Goal: Task Accomplishment & Management: Manage account settings

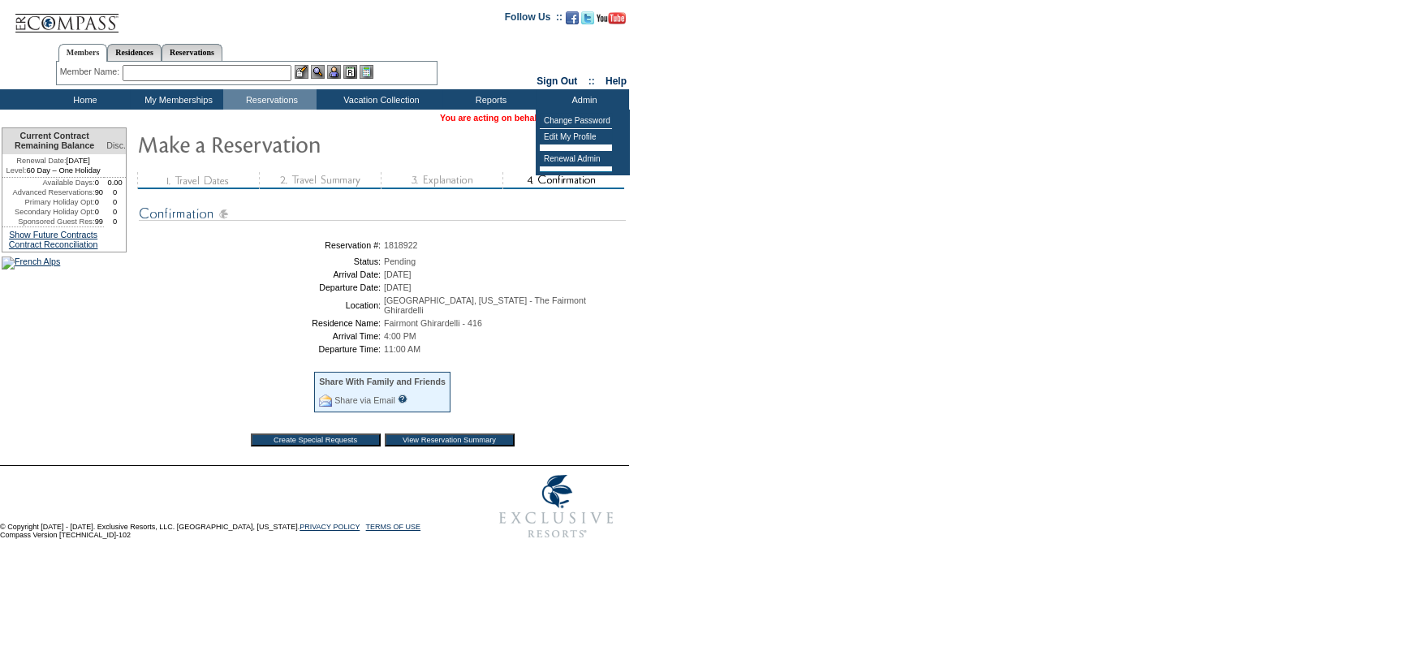
click at [589, 107] on td "Admin" at bounding box center [582, 99] width 93 height 20
click at [714, 413] on form "Follow Us ::" at bounding box center [702, 273] width 1405 height 547
click at [617, 118] on link "[PERSON_NAME]" at bounding box center [590, 118] width 72 height 10
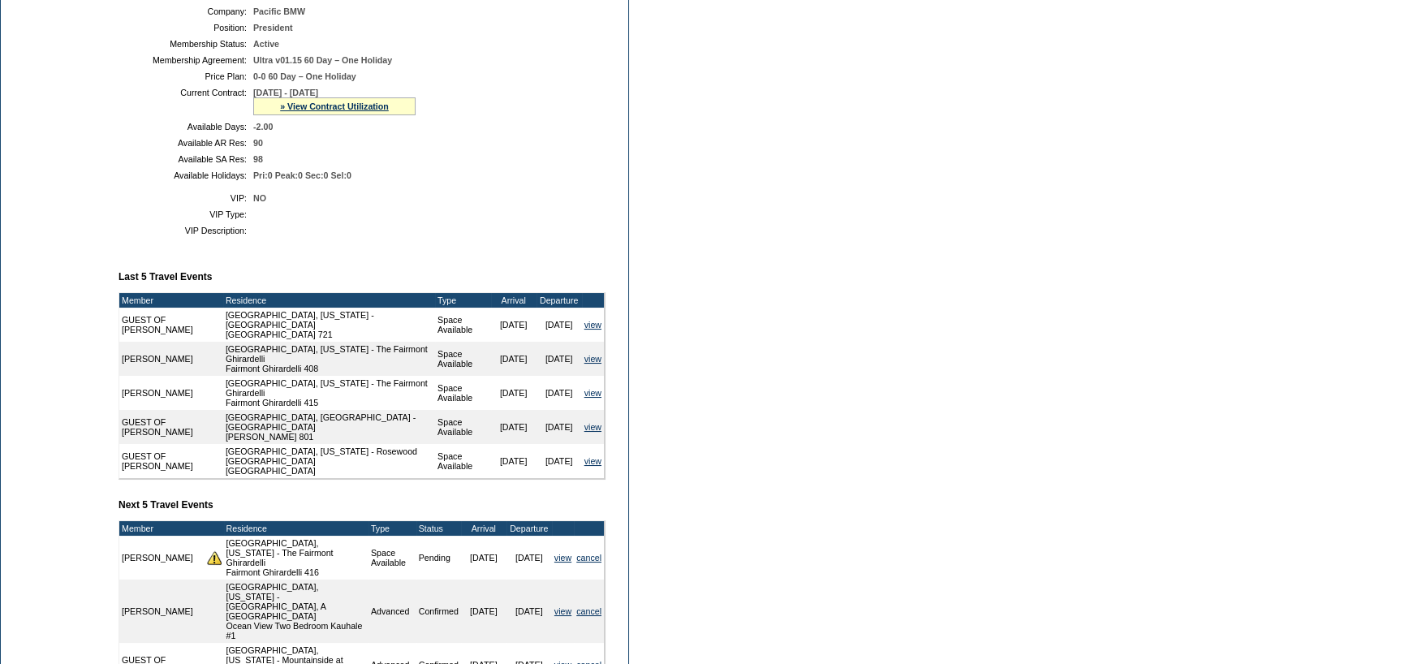
scroll to position [406, 0]
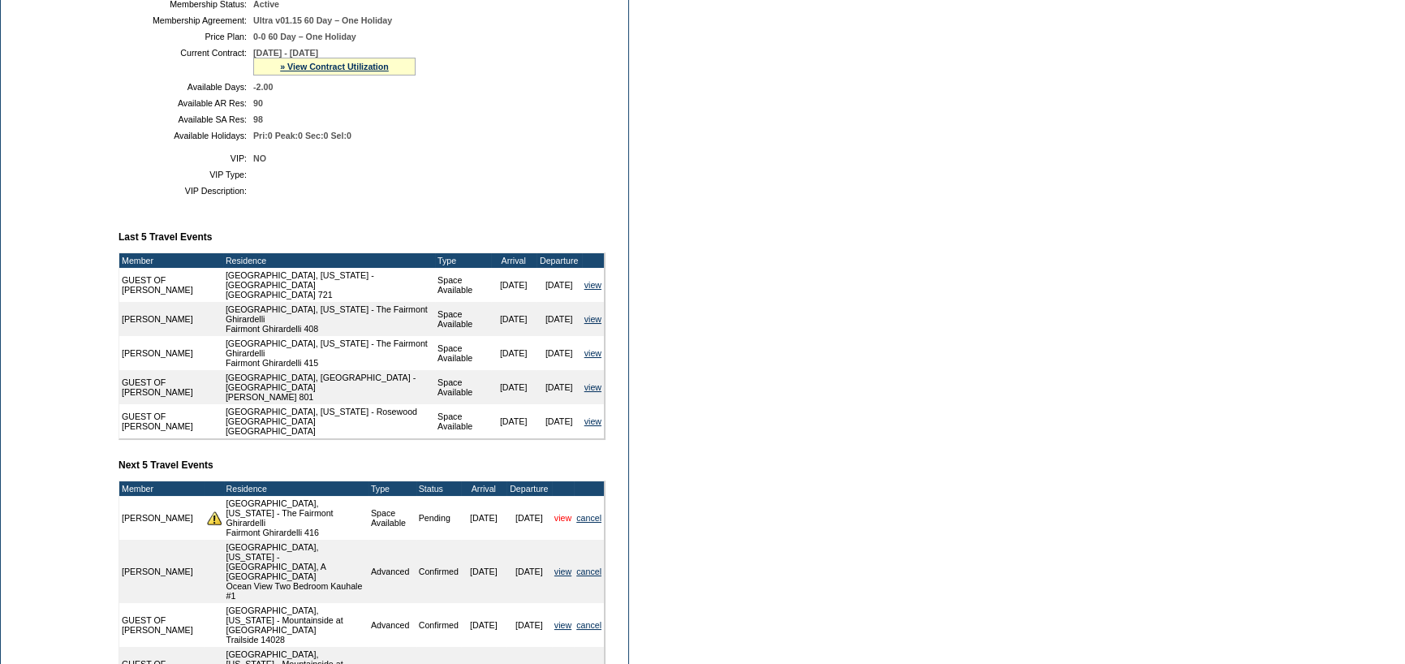
click at [563, 522] on link "view" at bounding box center [562, 518] width 17 height 10
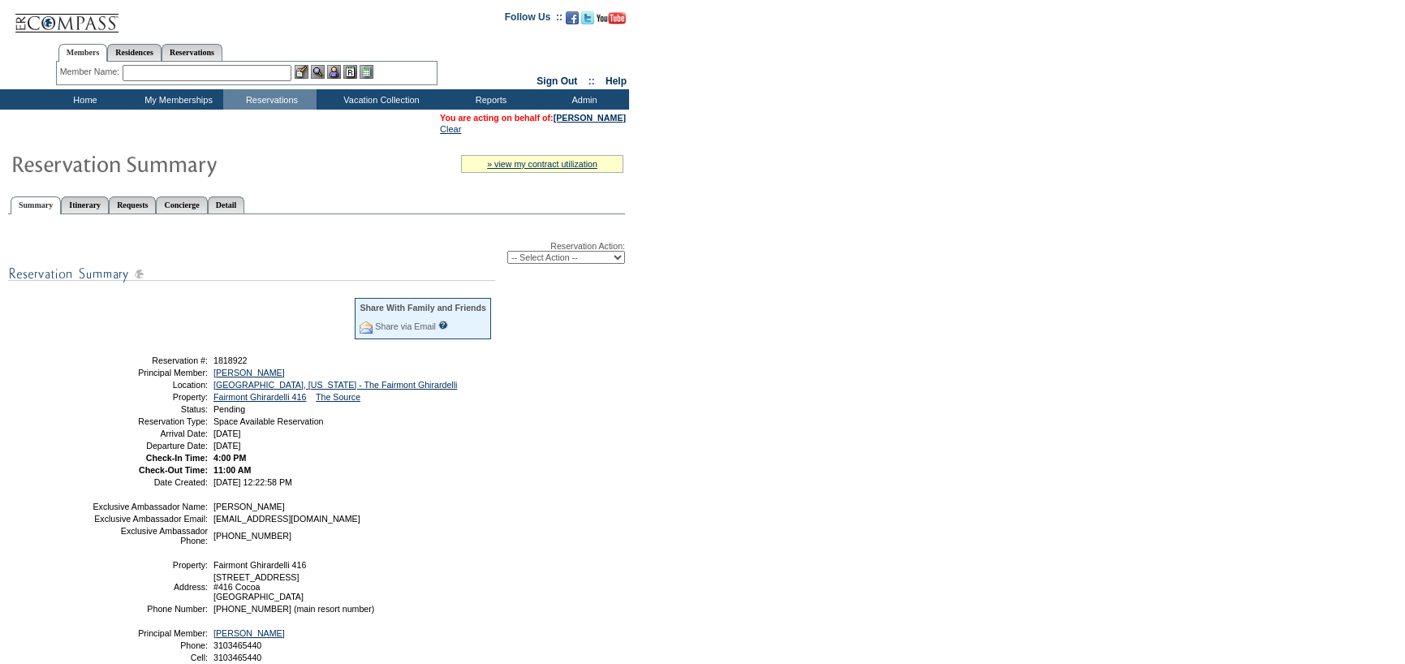
click at [561, 257] on select "-- Select Action -- Modify Reservation Dates Modify Reservation Cost Modify Occ…" at bounding box center [566, 257] width 118 height 13
select select "ConfirmRes"
click at [507, 252] on select "-- Select Action -- Modify Reservation Dates Modify Reservation Cost Modify Occ…" at bounding box center [566, 257] width 118 height 13
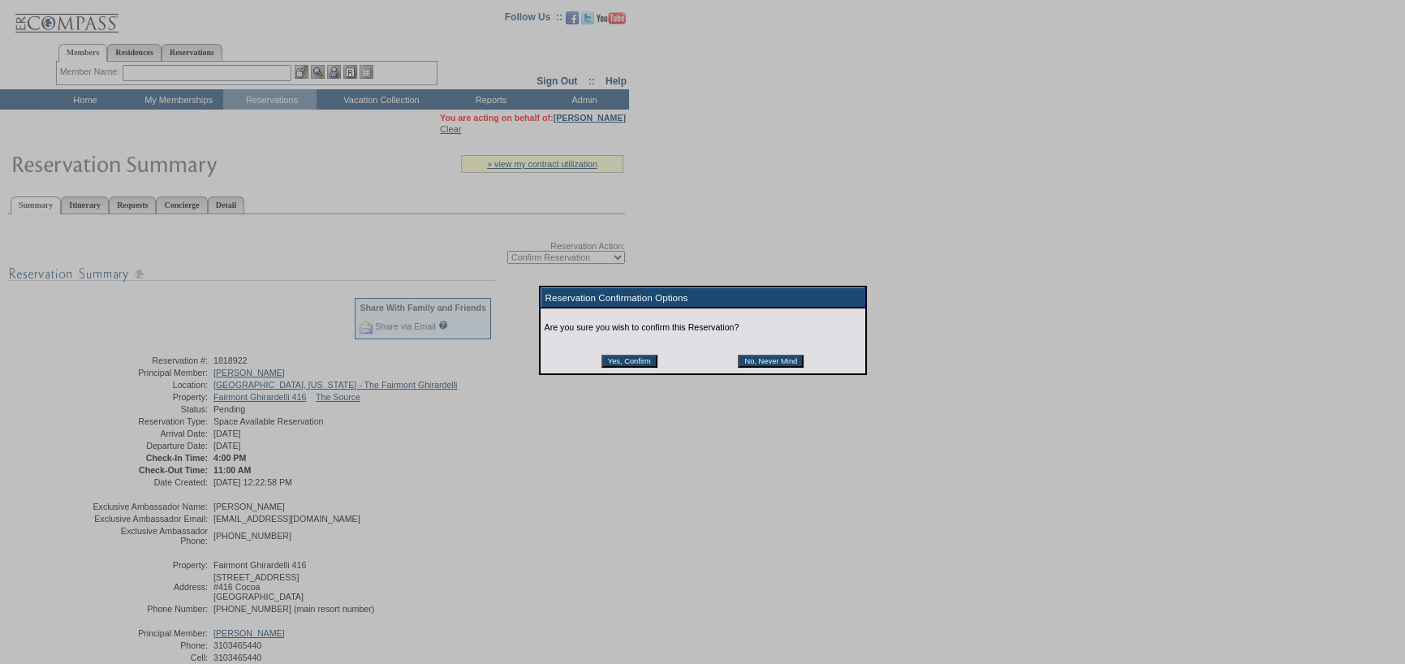
click at [619, 363] on input "Yes, Confirm" at bounding box center [630, 361] width 56 height 13
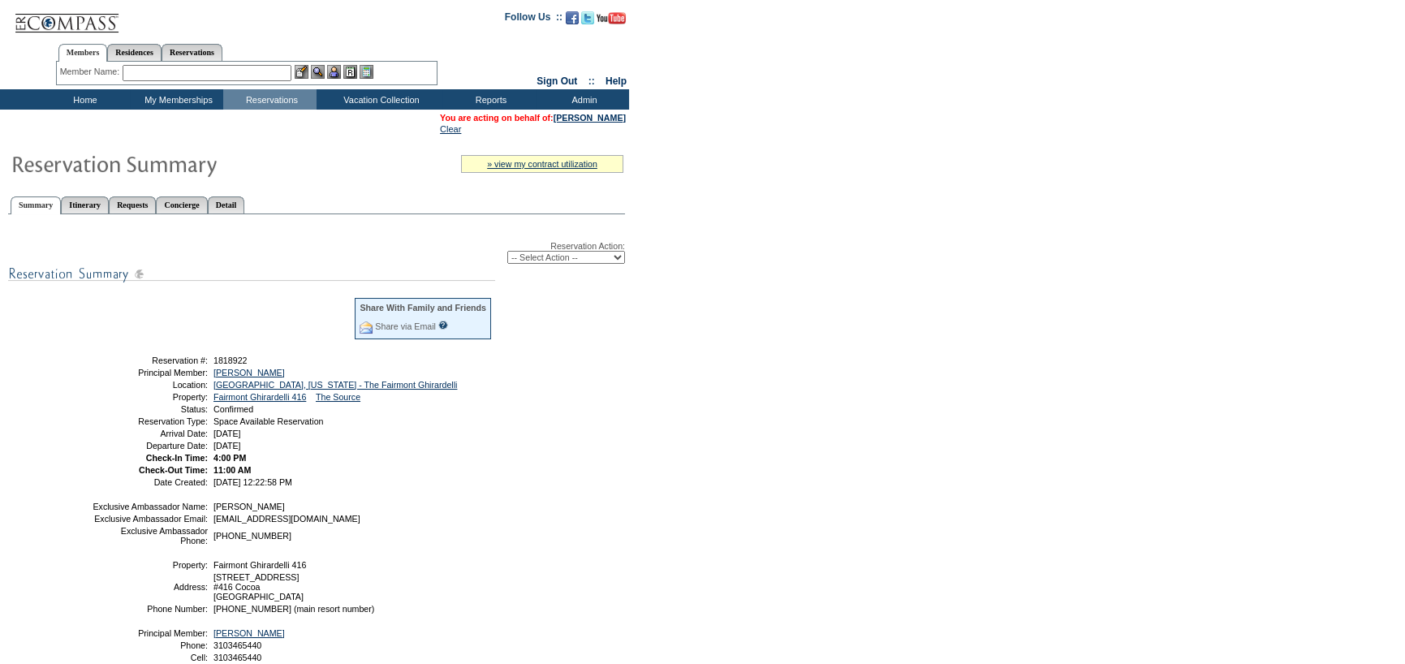
click at [593, 260] on select "-- Select Action -- Modify Reservation Dates Modify Reservation Cost Modify Occ…" at bounding box center [566, 257] width 118 height 13
select select "ChangeOccupancy"
click at [507, 252] on select "-- Select Action -- Modify Reservation Dates Modify Reservation Cost Modify Occ…" at bounding box center [566, 257] width 118 height 13
